Goal: Task Accomplishment & Management: Complete application form

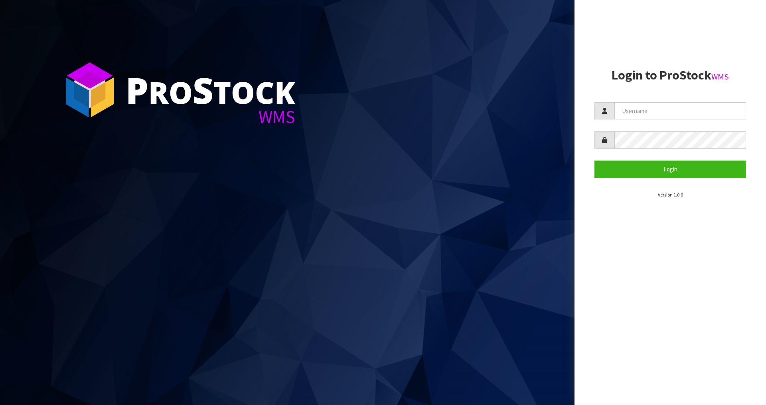
click at [639, 111] on input "text" at bounding box center [681, 110] width 132 height 17
type input "[PERSON_NAME]"
click at [649, 107] on input "text" at bounding box center [681, 110] width 132 height 17
type input "[PERSON_NAME]"
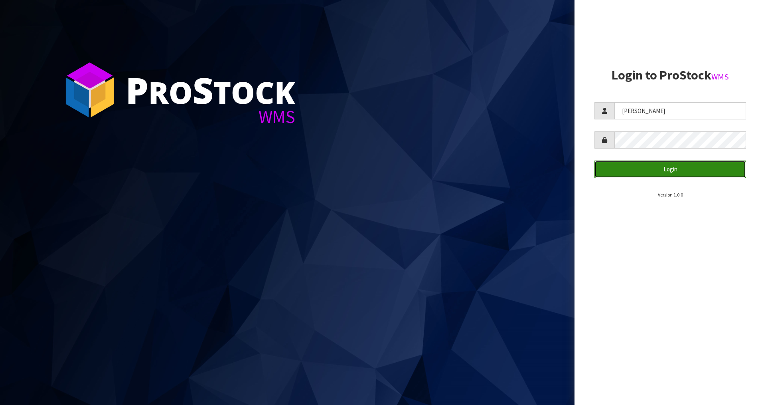
click at [674, 164] on button "Login" at bounding box center [671, 168] width 152 height 17
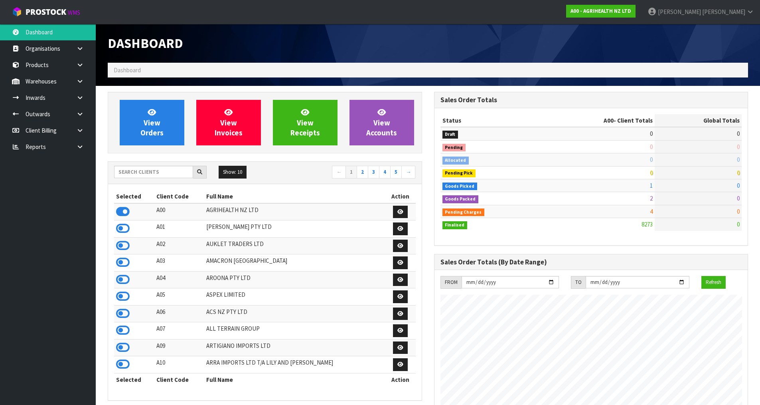
scroll to position [605, 326]
click at [161, 173] on input "text" at bounding box center [153, 172] width 79 height 12
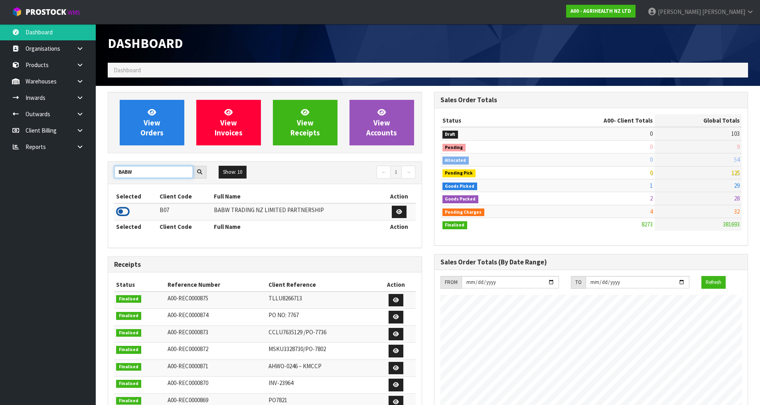
type input "BABW"
click at [122, 212] on icon at bounding box center [123, 212] width 14 height 12
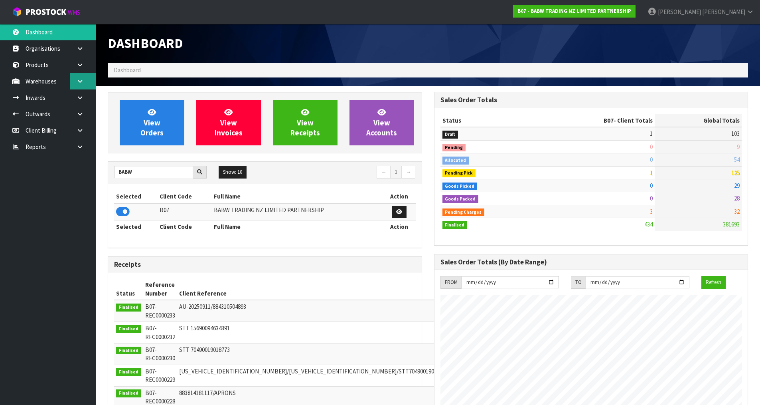
click at [82, 85] on link at bounding box center [83, 81] width 26 height 16
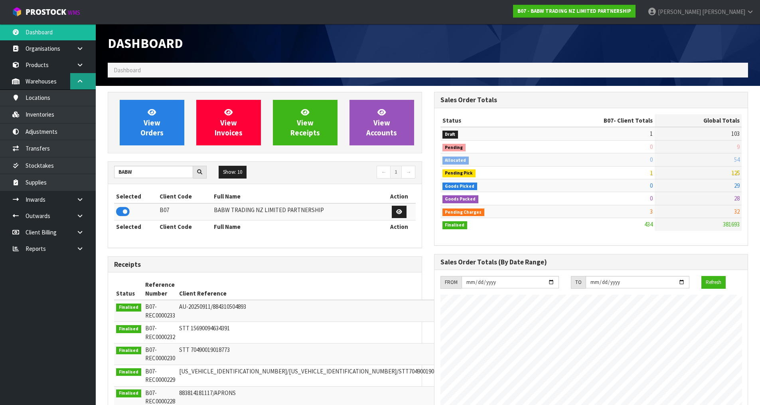
click at [82, 85] on link at bounding box center [83, 81] width 26 height 16
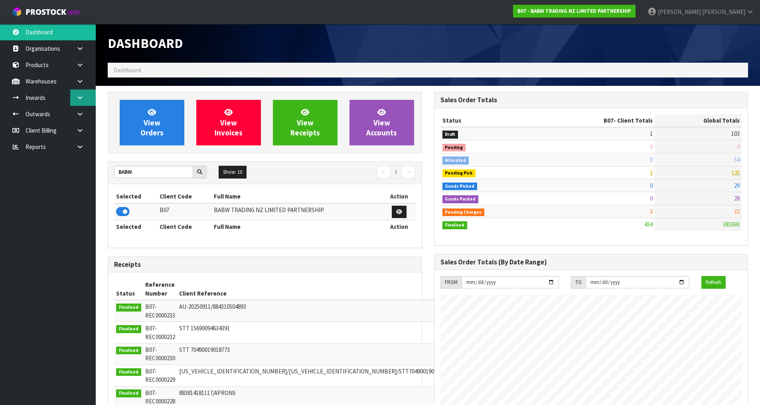
click at [81, 95] on icon at bounding box center [80, 98] width 8 height 6
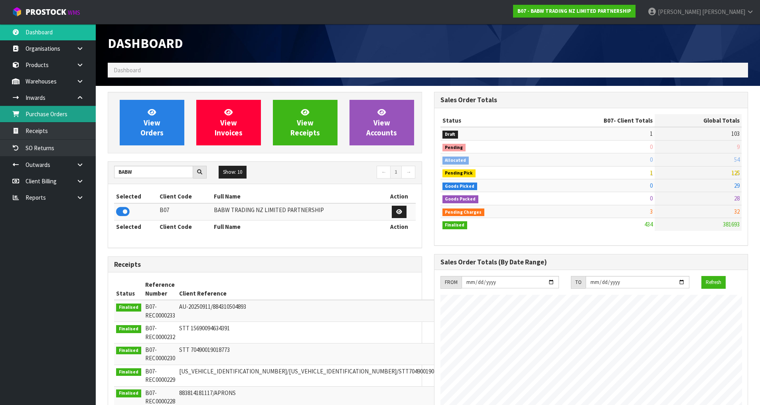
click at [62, 114] on link "Purchase Orders" at bounding box center [48, 114] width 96 height 16
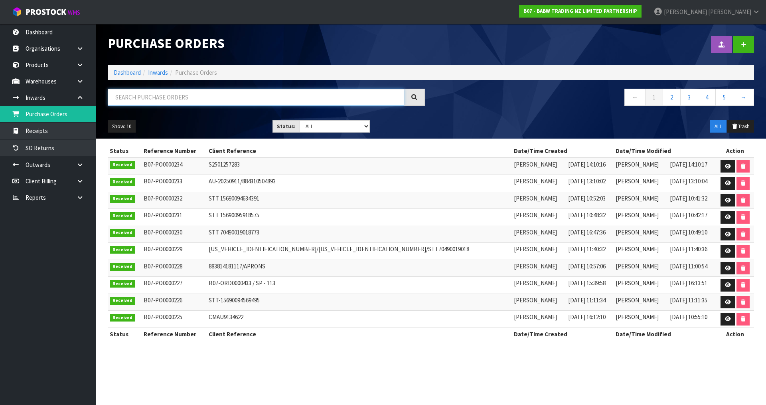
click at [130, 96] on input "text" at bounding box center [256, 97] width 297 height 17
click at [725, 164] on icon at bounding box center [728, 166] width 6 height 5
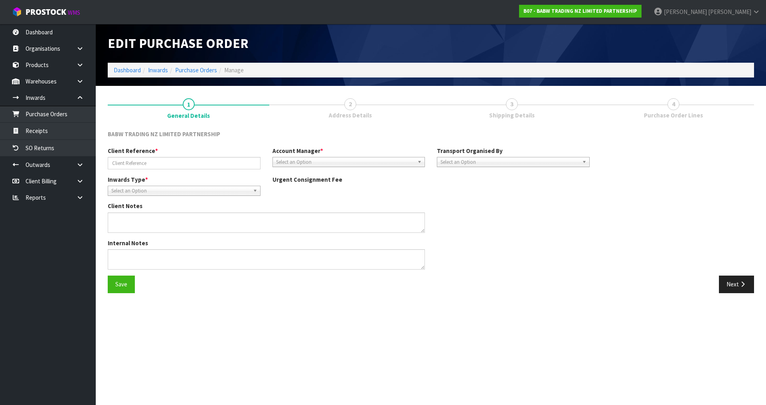
type input "S2501257283"
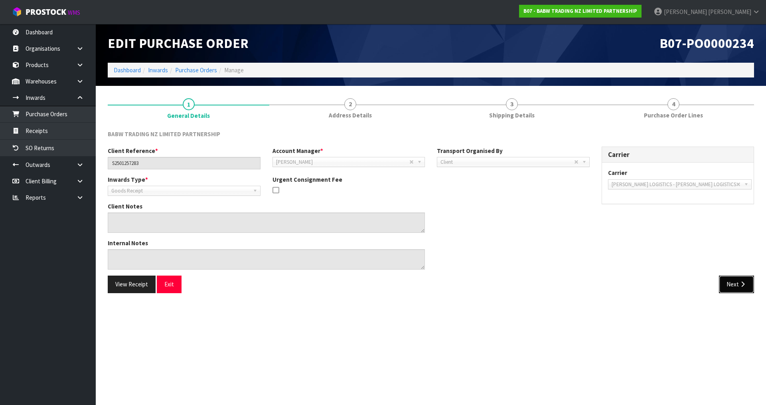
click at [728, 284] on button "Next" at bounding box center [736, 283] width 35 height 17
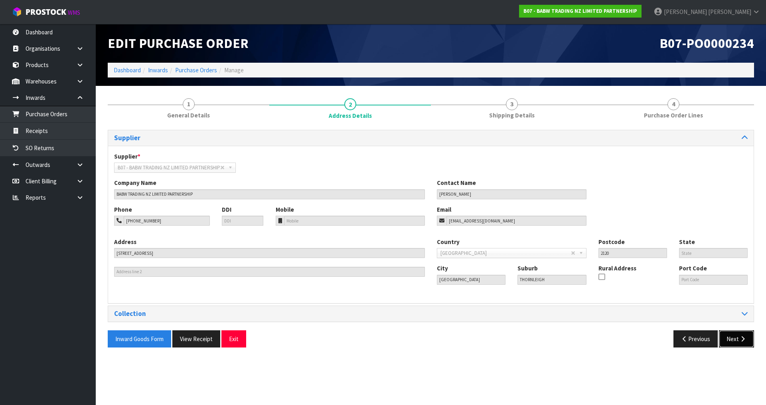
click at [736, 339] on button "Next" at bounding box center [736, 338] width 35 height 17
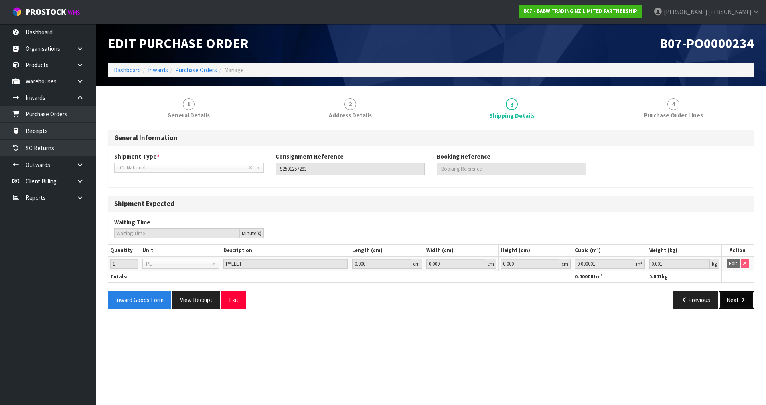
click at [732, 304] on button "Next" at bounding box center [736, 299] width 35 height 17
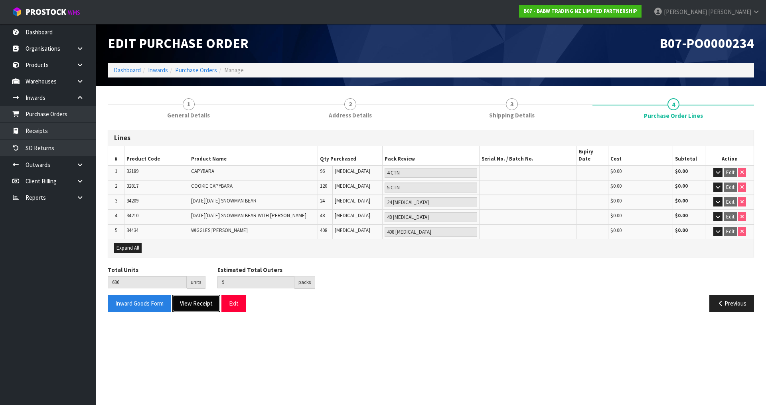
click at [204, 298] on button "View Receipt" at bounding box center [196, 303] width 48 height 17
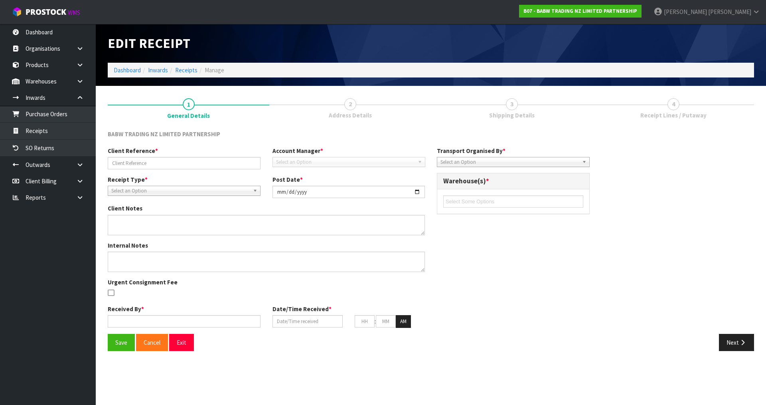
type input "S2501257283"
type input "[DATE]"
type input "[PERSON_NAME]"
type input "[DATE]"
type input "02"
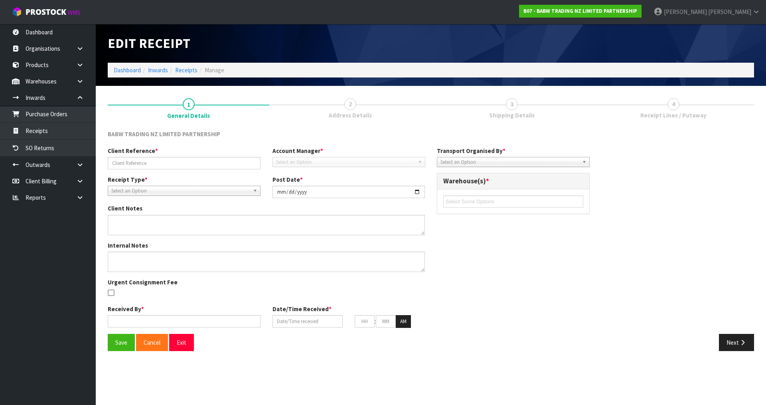
type input "10"
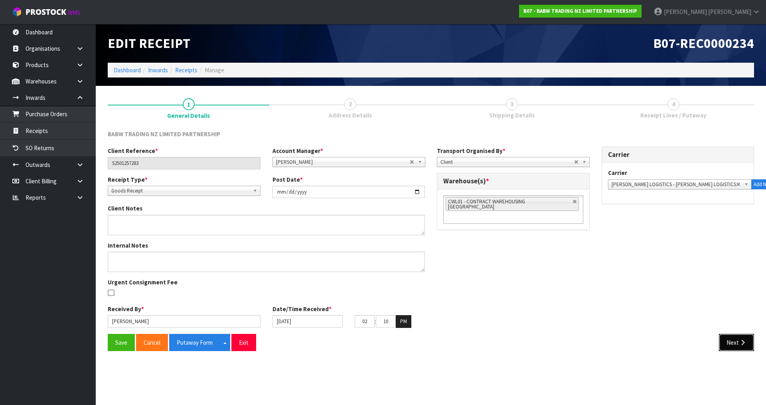
click at [733, 344] on button "Next" at bounding box center [736, 342] width 35 height 17
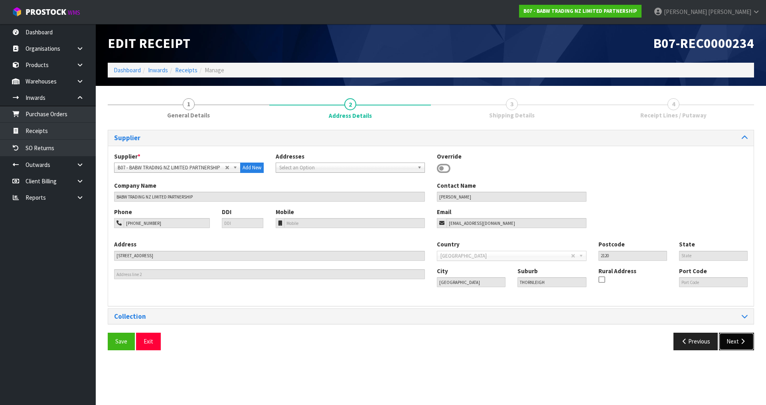
click at [743, 344] on icon "button" at bounding box center [743, 341] width 8 height 6
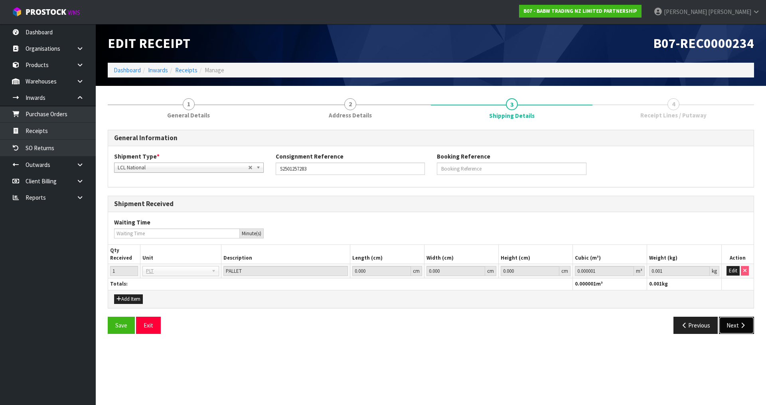
click at [741, 323] on icon "button" at bounding box center [743, 325] width 8 height 6
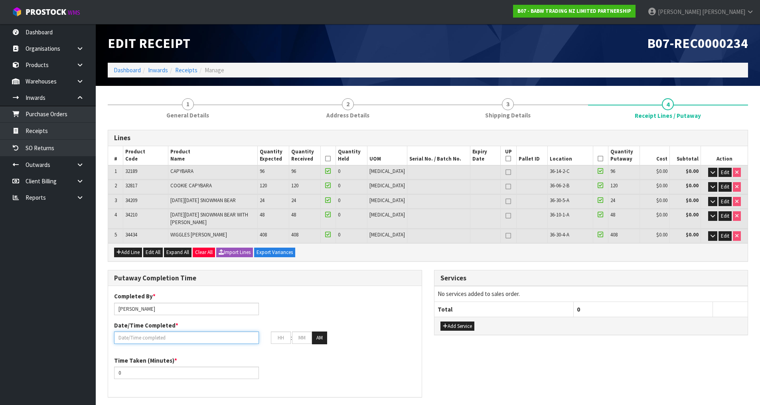
click at [184, 333] on input "text" at bounding box center [186, 337] width 145 height 12
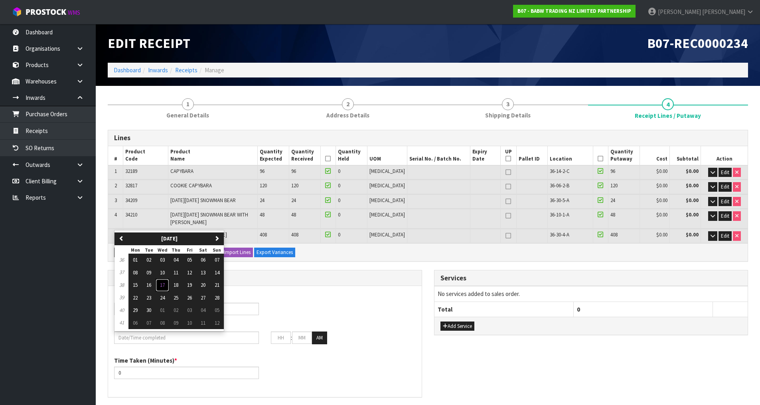
click at [166, 279] on button "17" at bounding box center [163, 285] width 14 height 13
type input "[DATE]"
type input "12"
type input "00"
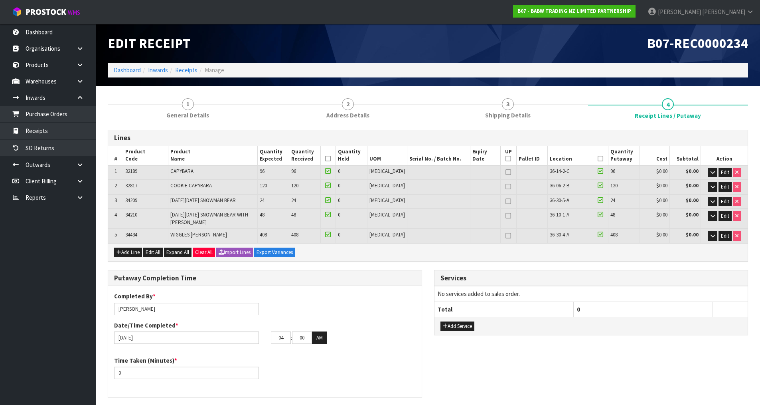
type input "03"
type input "45"
click at [321, 332] on button "AM" at bounding box center [319, 337] width 15 height 13
click at [132, 368] on input "0" at bounding box center [186, 372] width 145 height 12
type input "0"
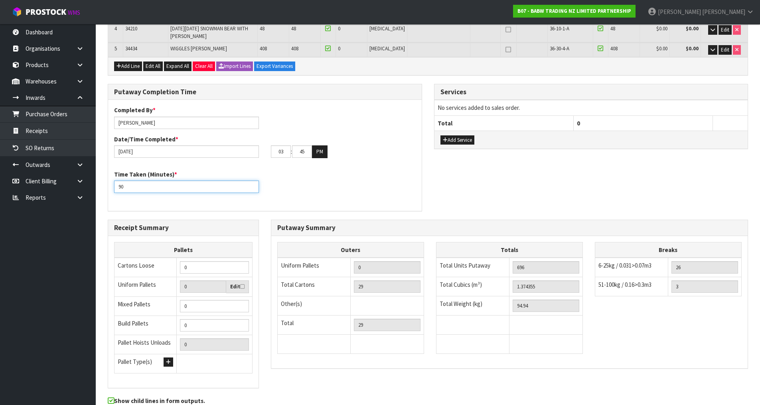
scroll to position [200, 0]
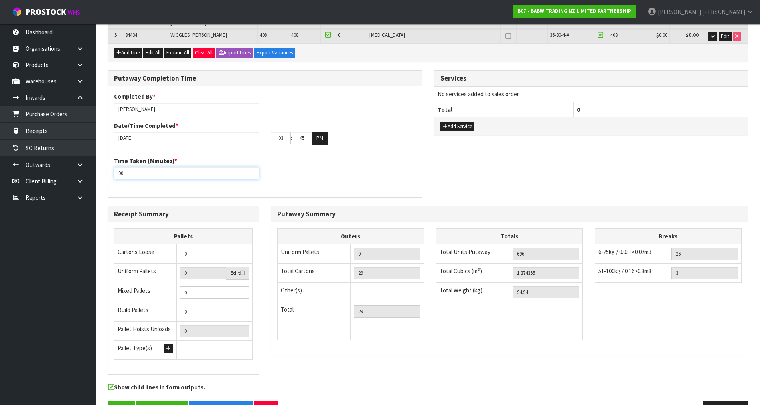
type input "90"
type input "1"
click at [242, 286] on input "1" at bounding box center [214, 292] width 69 height 12
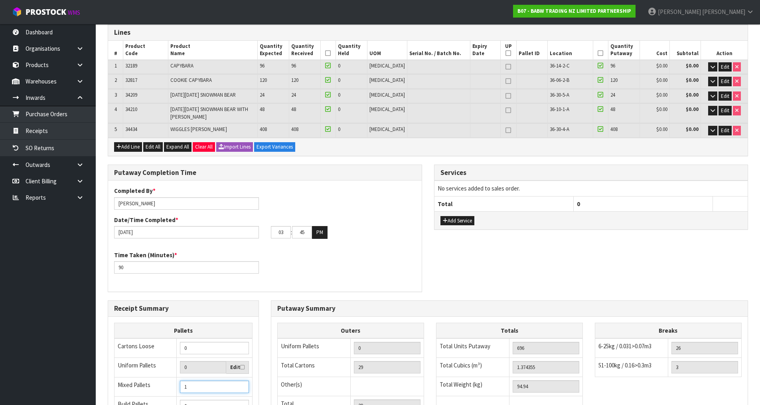
scroll to position [100, 0]
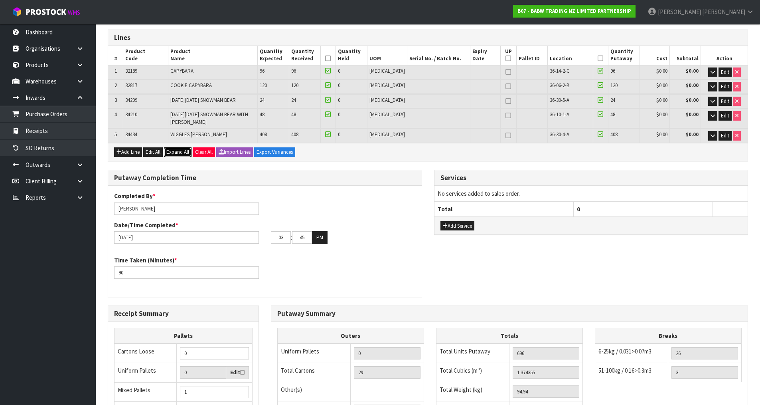
click at [178, 148] on span "Expand All" at bounding box center [177, 151] width 23 height 7
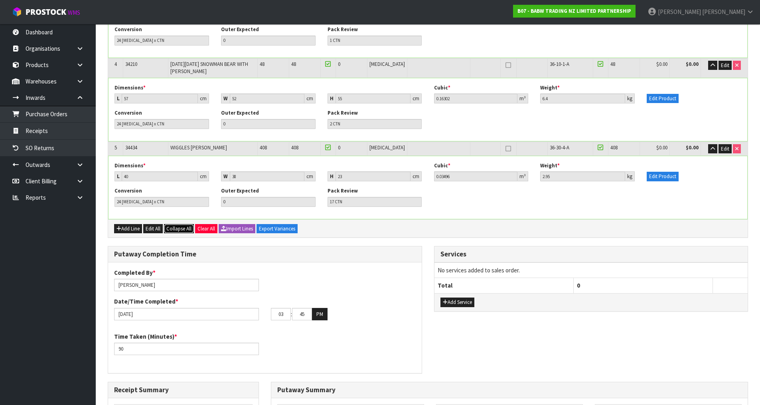
scroll to position [338, 0]
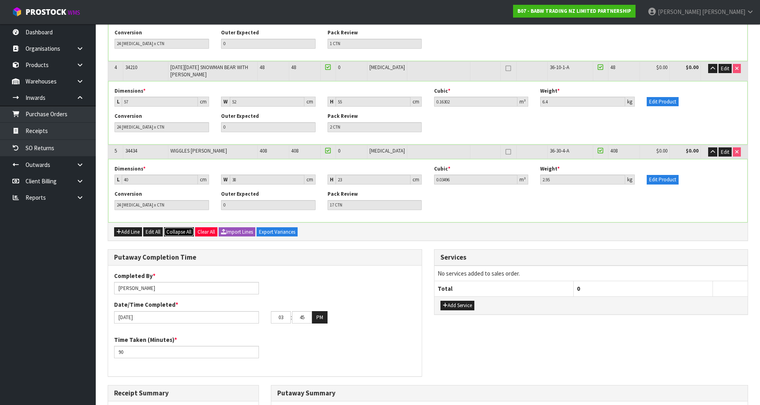
click at [188, 228] on span "Collapse All" at bounding box center [178, 231] width 25 height 7
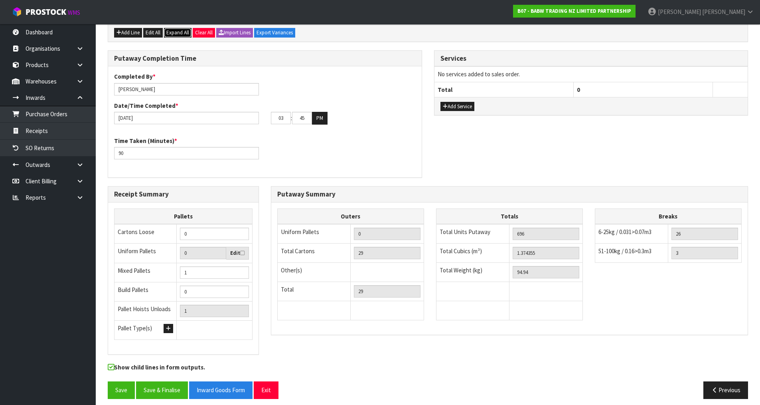
scroll to position [220, 0]
click at [707, 382] on button "Previous" at bounding box center [726, 389] width 45 height 17
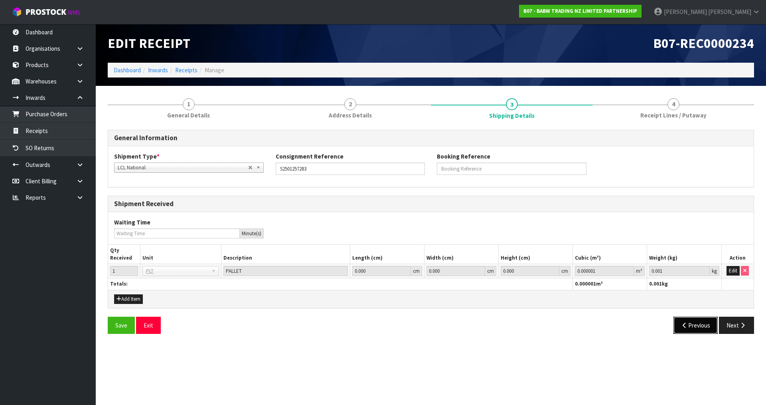
click at [682, 330] on button "Previous" at bounding box center [696, 324] width 45 height 17
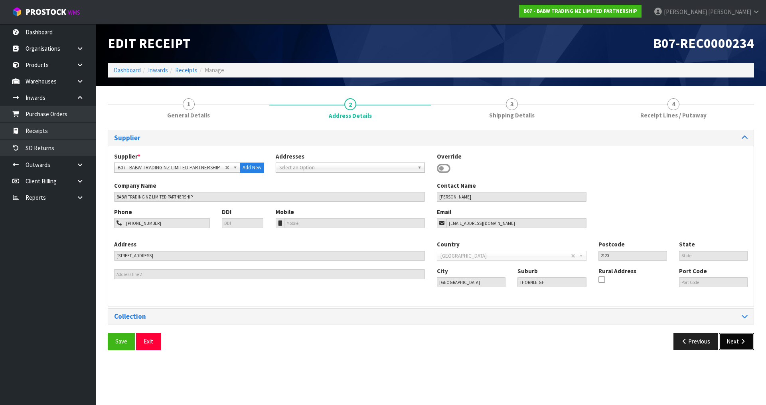
click at [728, 340] on button "Next" at bounding box center [736, 340] width 35 height 17
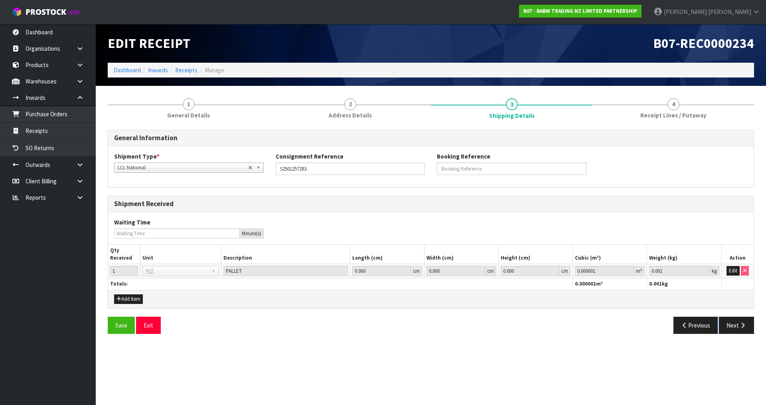
click at [728, 340] on section "1 General Details 2 Address Details 3 Shipping Details 4 Receipt Lines / Putawa…" at bounding box center [431, 216] width 670 height 260
click at [734, 331] on button "Next" at bounding box center [736, 324] width 35 height 17
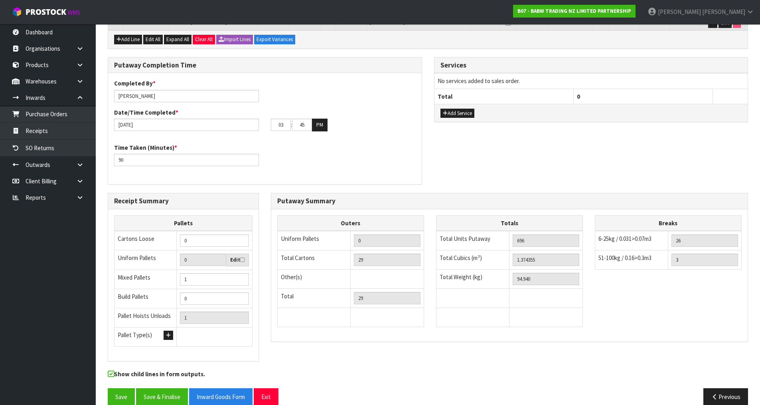
scroll to position [220, 0]
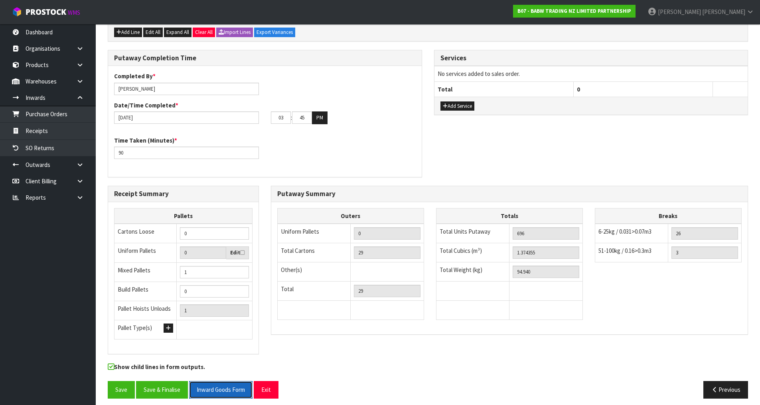
click at [226, 385] on button "Inward Goods Form" at bounding box center [220, 389] width 63 height 17
click at [724, 381] on button "Previous" at bounding box center [726, 389] width 45 height 17
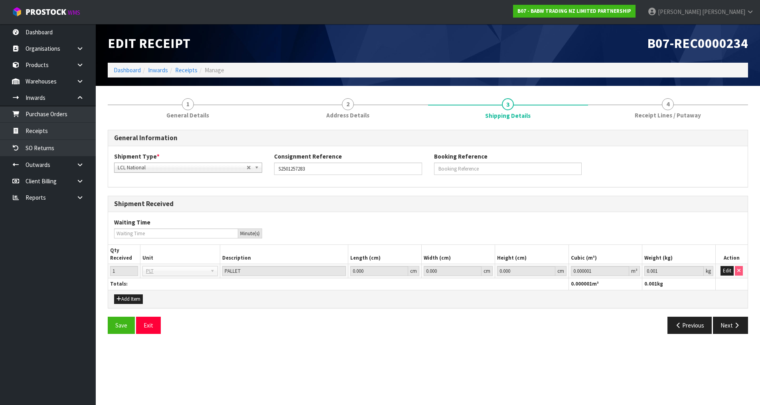
scroll to position [0, 0]
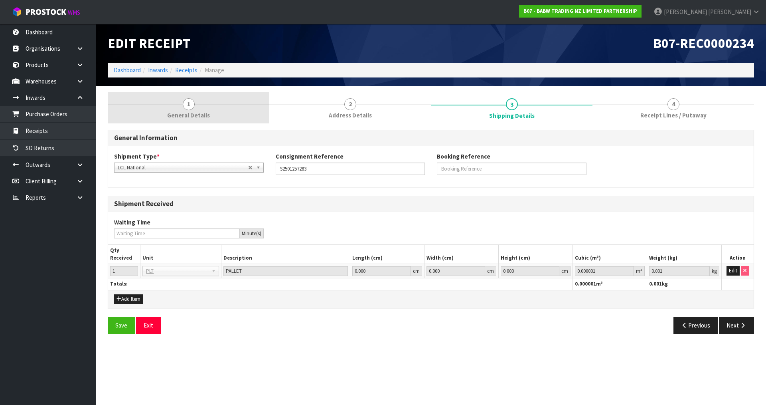
click at [201, 99] on link "1 General Details" at bounding box center [189, 108] width 162 height 32
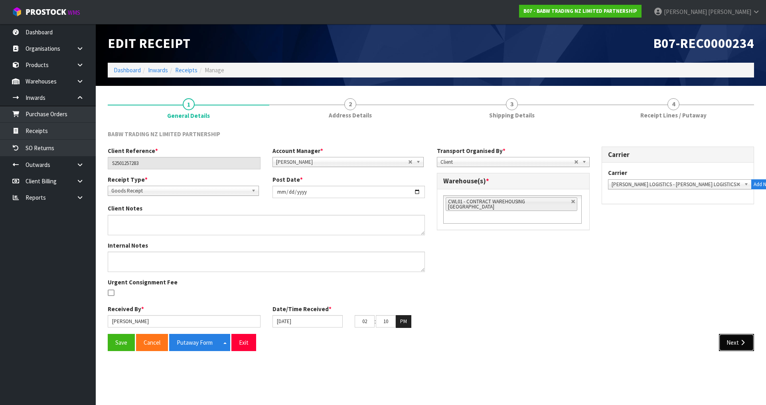
click at [737, 344] on button "Next" at bounding box center [736, 342] width 35 height 17
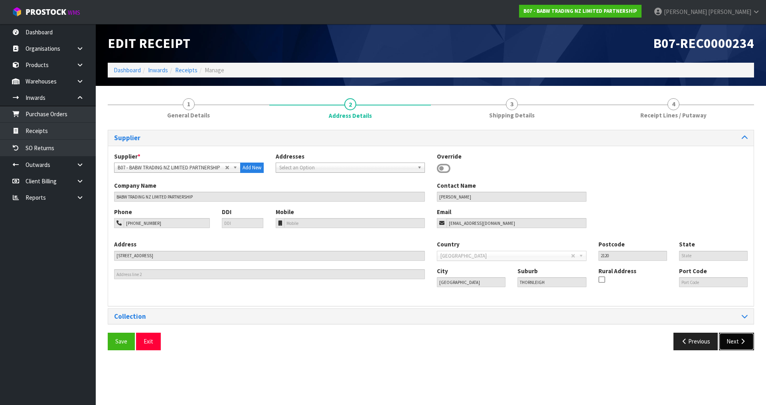
click at [744, 344] on button "Next" at bounding box center [736, 340] width 35 height 17
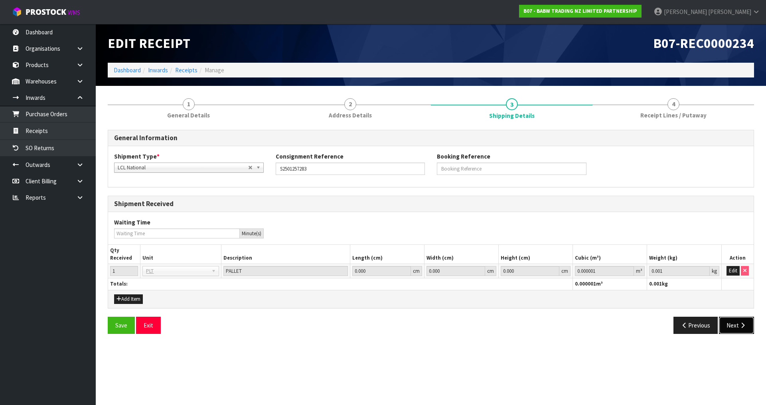
click at [728, 325] on button "Next" at bounding box center [736, 324] width 35 height 17
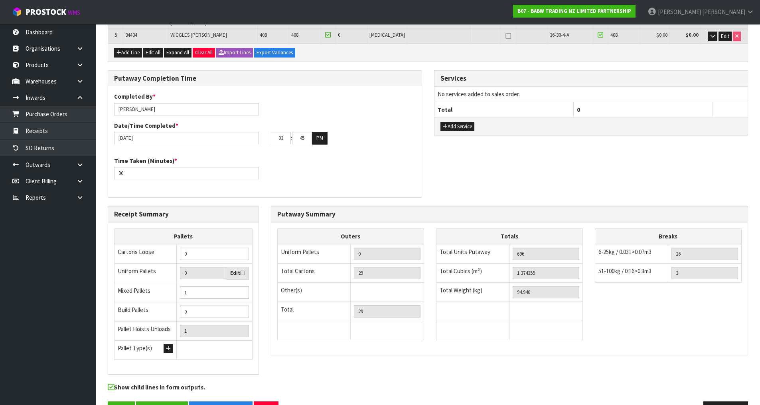
scroll to position [220, 0]
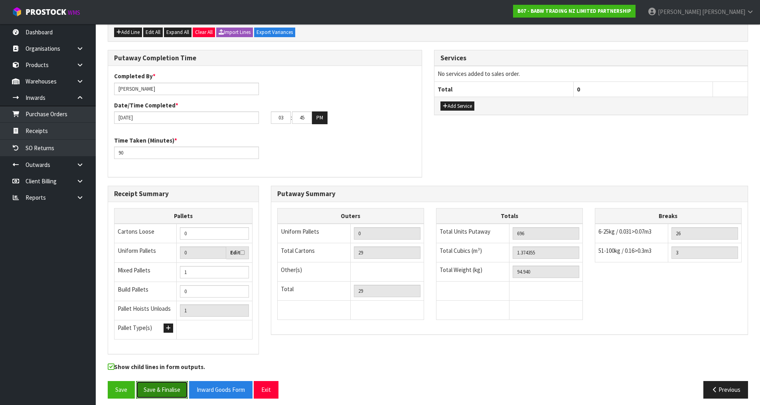
click at [162, 385] on button "Save & Finalise" at bounding box center [162, 389] width 52 height 17
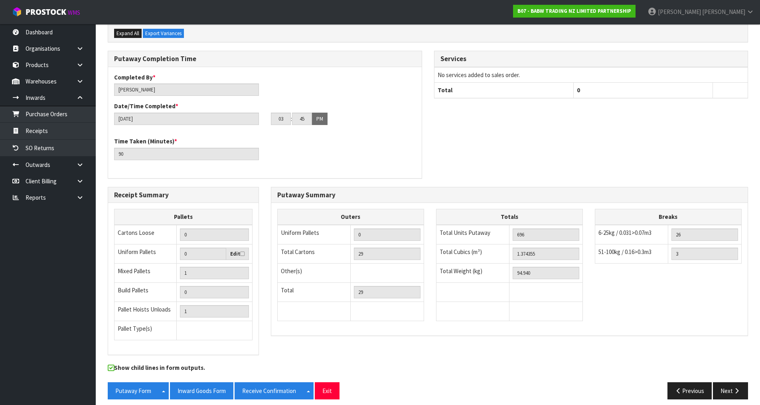
scroll to position [249, 0]
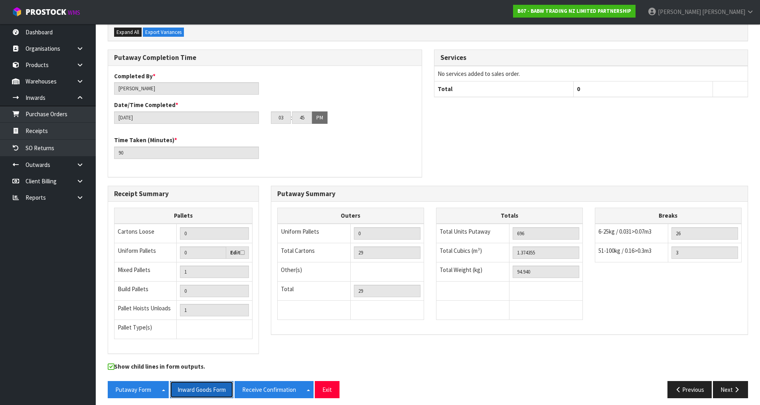
click at [210, 387] on button "Inward Goods Form" at bounding box center [201, 389] width 63 height 17
click at [270, 385] on button "Receive Confirmation" at bounding box center [269, 389] width 69 height 17
click at [152, 383] on button "Putaway Form" at bounding box center [133, 389] width 51 height 17
click at [277, 384] on button "Receive Confirmation" at bounding box center [269, 389] width 69 height 17
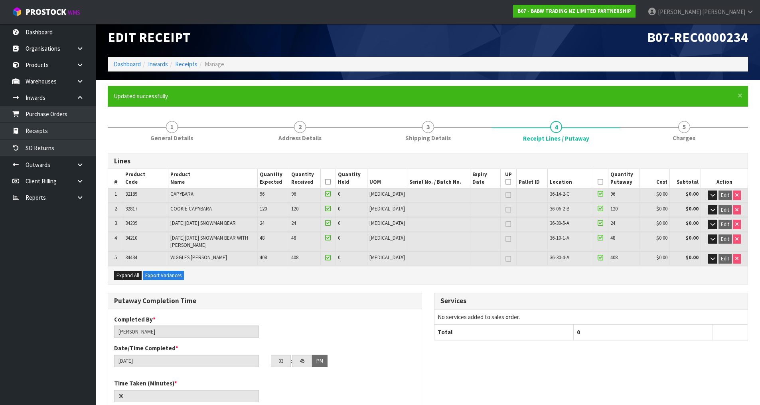
scroll to position [0, 0]
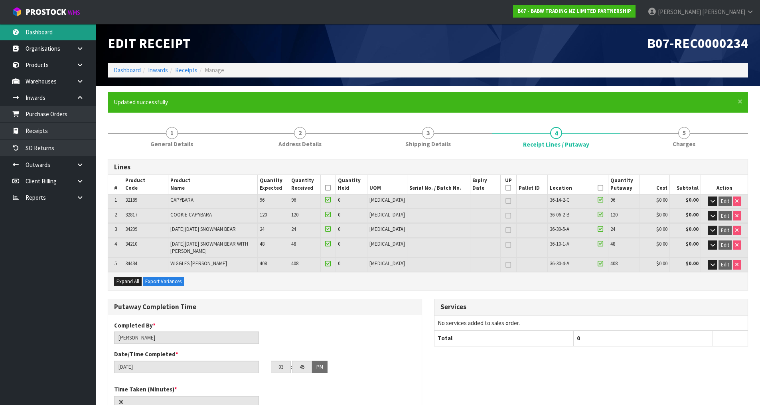
click at [48, 34] on link "Dashboard" at bounding box center [48, 32] width 96 height 16
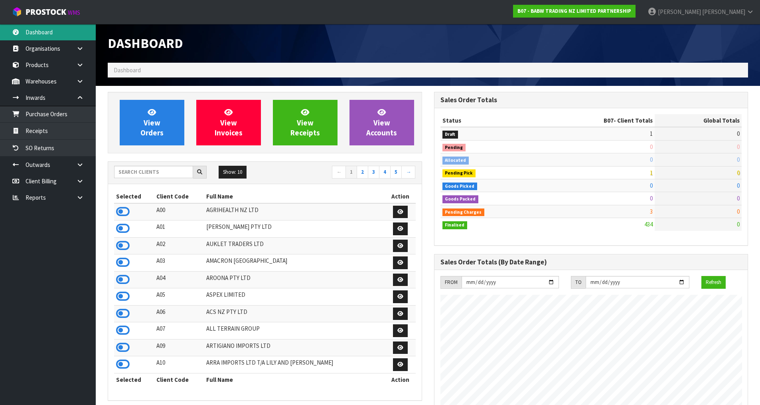
scroll to position [605, 326]
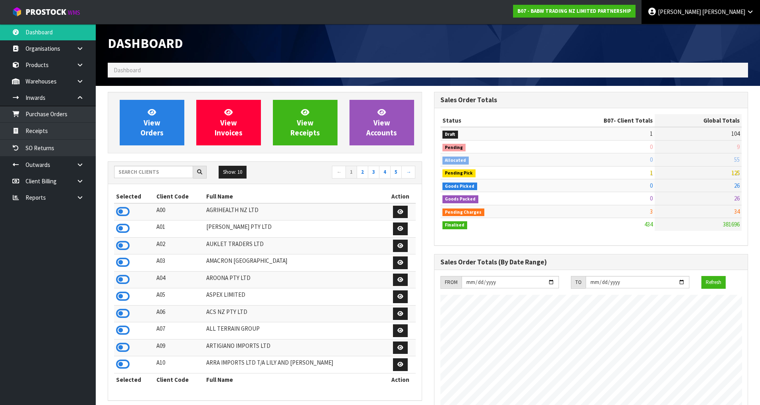
click at [736, 11] on span "[PERSON_NAME]" at bounding box center [723, 12] width 43 height 8
click at [737, 29] on link "Logout" at bounding box center [728, 31] width 63 height 11
